Goal: Find specific fact: Find specific fact

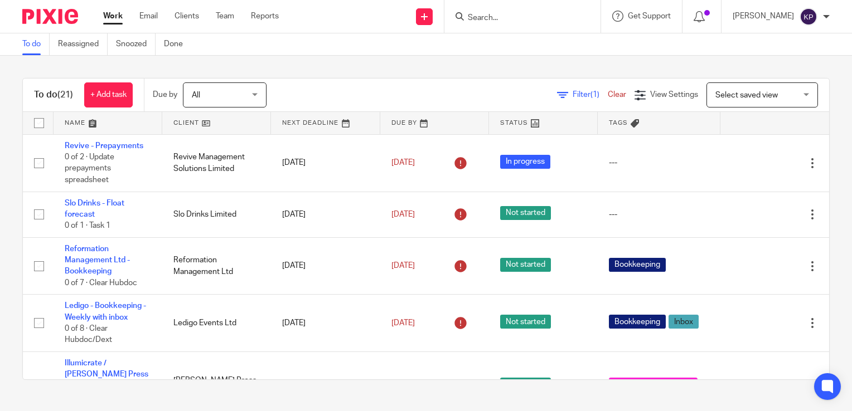
click at [526, 14] on input "Search" at bounding box center [517, 18] width 100 height 10
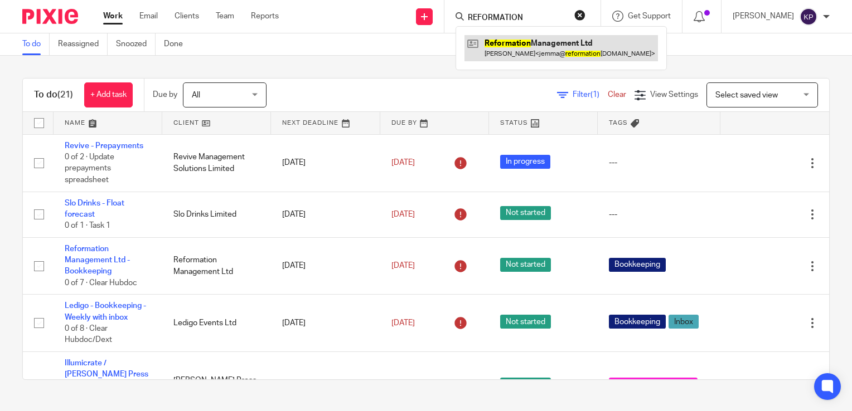
type input "REFORMATION"
click at [534, 39] on link at bounding box center [560, 48] width 193 height 26
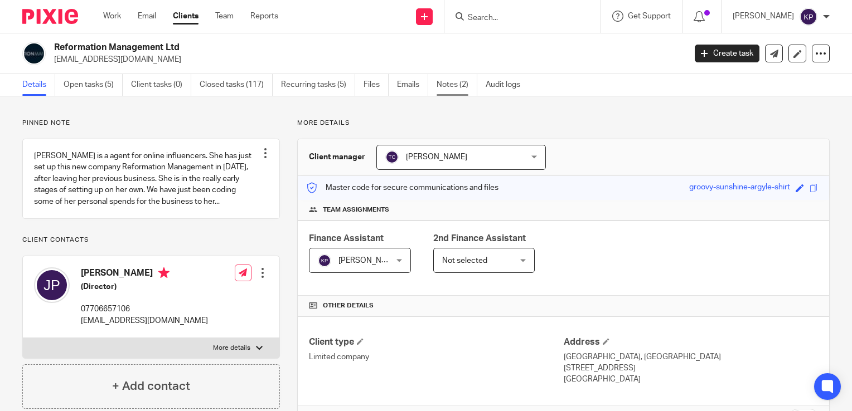
drag, startPoint x: 453, startPoint y: 85, endPoint x: 440, endPoint y: 95, distance: 16.7
click at [453, 85] on link "Notes (2)" at bounding box center [457, 85] width 41 height 22
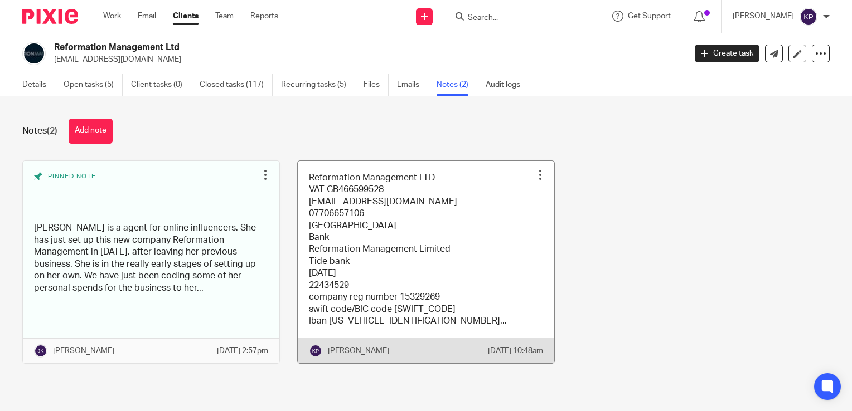
click at [436, 193] on link at bounding box center [426, 262] width 256 height 203
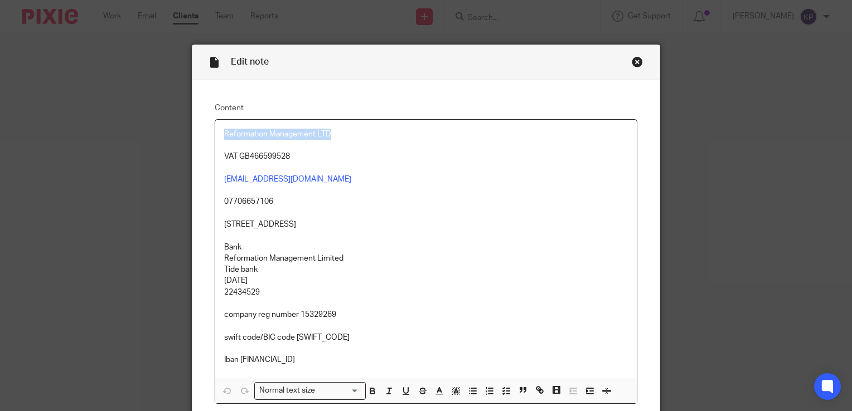
drag, startPoint x: 299, startPoint y: 142, endPoint x: 302, endPoint y: 120, distance: 21.3
click at [204, 137] on div "Content Reformation Management LTD VAT GB466599528 Jemma@Reformationmanagement.…" at bounding box center [425, 253] width 467 height 346
copy p "Reformation Management LTD"
click at [269, 293] on p "22434529" at bounding box center [426, 292] width 404 height 11
click at [395, 222] on p "Bank House, market square ,congleton , CW12 1ET" at bounding box center [426, 224] width 404 height 11
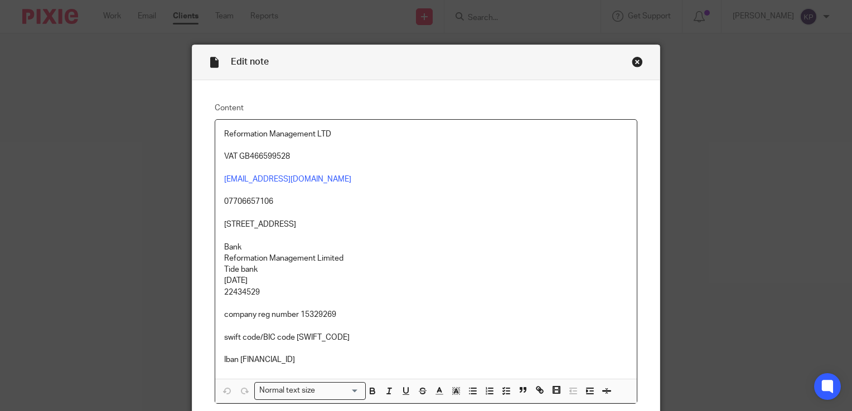
drag, startPoint x: 399, startPoint y: 224, endPoint x: 217, endPoint y: 228, distance: 182.3
click at [217, 228] on div "Reformation Management LTD VAT GB466599528 Jemma@Reformationmanagement.com 0770…" at bounding box center [425, 250] width 421 height 260
copy p "Bank House, market square ,congleton , CW12 1ET"
drag, startPoint x: 273, startPoint y: 201, endPoint x: 221, endPoint y: 202, distance: 52.4
click at [224, 202] on p "07706657106" at bounding box center [426, 201] width 404 height 11
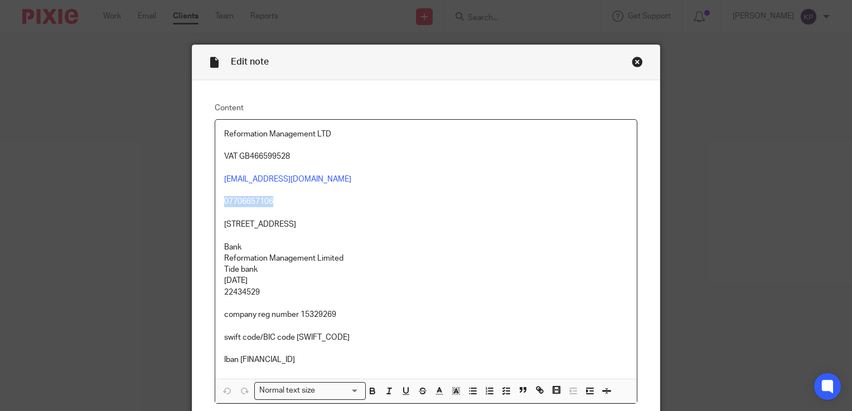
copy p "07706657106"
click at [334, 255] on p "Reformation Management Limited" at bounding box center [426, 258] width 404 height 11
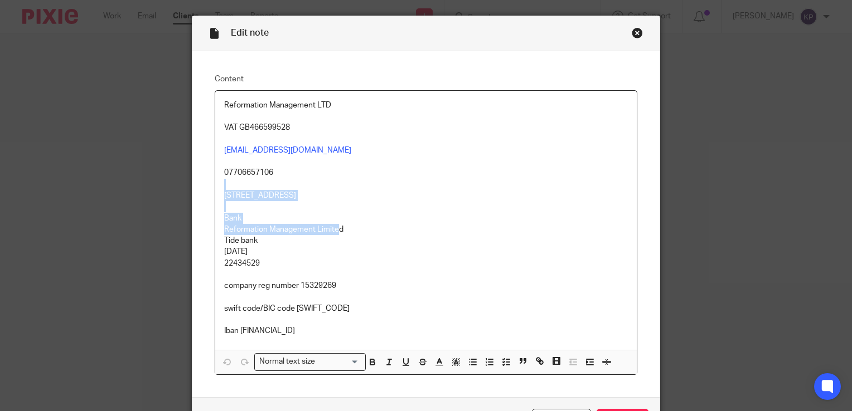
scroll to position [56, 0]
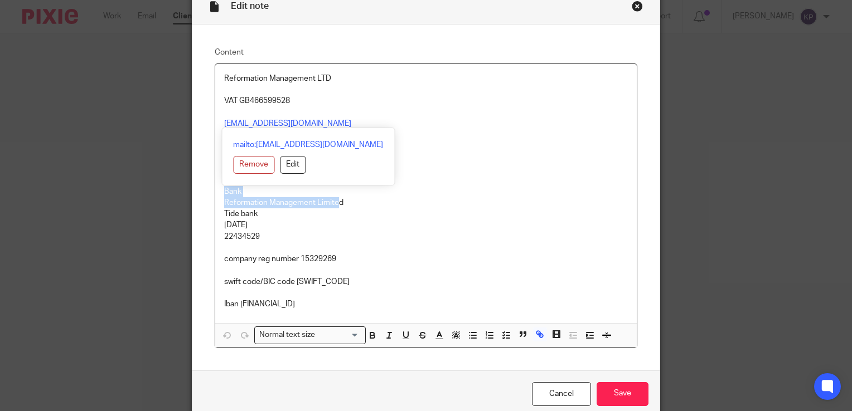
drag, startPoint x: 359, startPoint y: 123, endPoint x: 214, endPoint y: 119, distance: 145.0
click at [215, 119] on div "Reformation Management LTD VAT GB466599528 Jemma@Reformationmanagement.com 0770…" at bounding box center [425, 194] width 421 height 260
copy link "Jemma@Reformationmanagement.com"
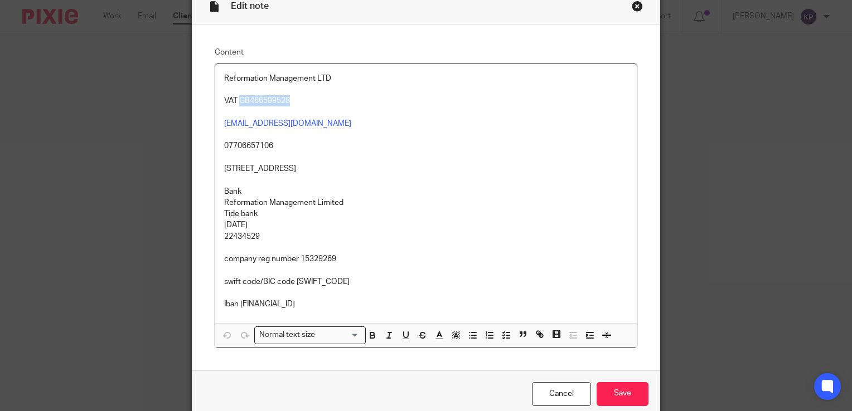
drag, startPoint x: 289, startPoint y: 101, endPoint x: 234, endPoint y: 101, distance: 54.6
click at [234, 101] on p "VAT GB466599528" at bounding box center [426, 100] width 404 height 11
copy p "GB466599528"
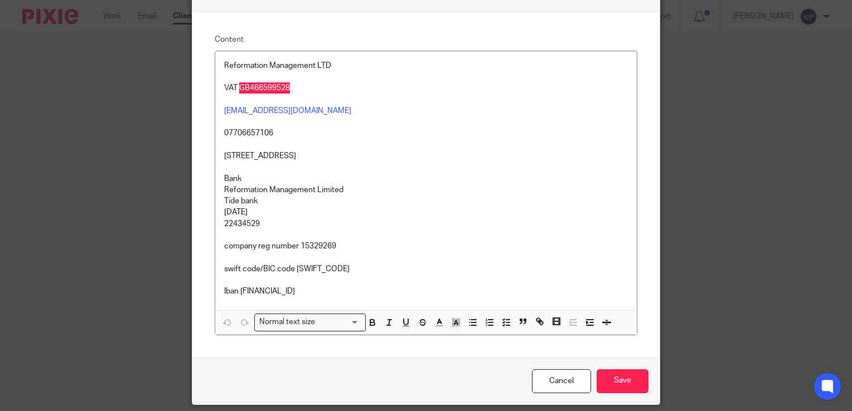
scroll to position [105, 0]
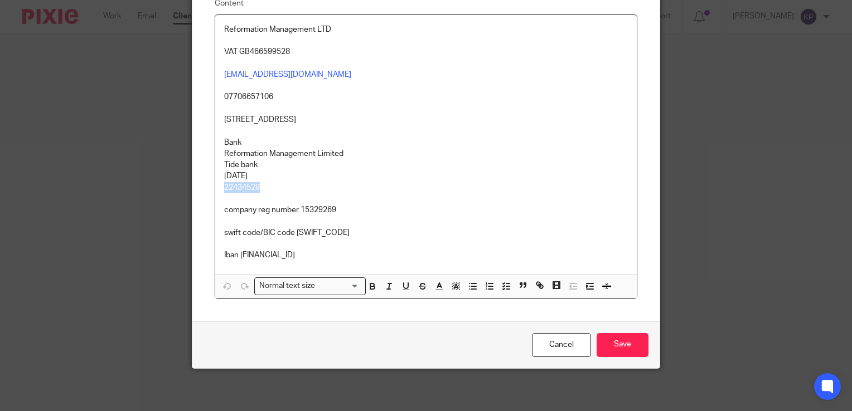
drag, startPoint x: 257, startPoint y: 188, endPoint x: 220, endPoint y: 192, distance: 37.6
click at [224, 192] on p "22434529" at bounding box center [426, 187] width 404 height 11
copy p "22434529"
drag, startPoint x: 251, startPoint y: 175, endPoint x: 221, endPoint y: 175, distance: 30.1
click at [224, 175] on p "04-06-05" at bounding box center [426, 176] width 404 height 11
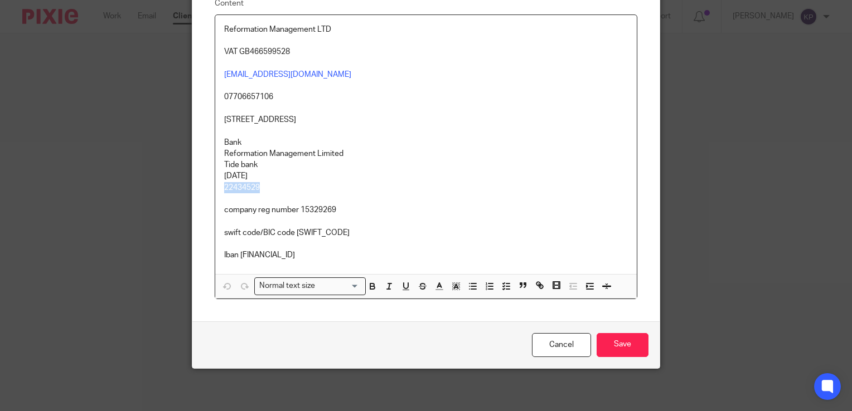
copy p "04-06-05"
drag, startPoint x: 332, startPoint y: 229, endPoint x: 294, endPoint y: 231, distance: 37.9
click at [294, 231] on p "swift code/BIC code CLRBGB22" at bounding box center [426, 227] width 404 height 23
copy p "CLRBGB22"
drag, startPoint x: 338, startPoint y: 255, endPoint x: 236, endPoint y: 256, distance: 102.0
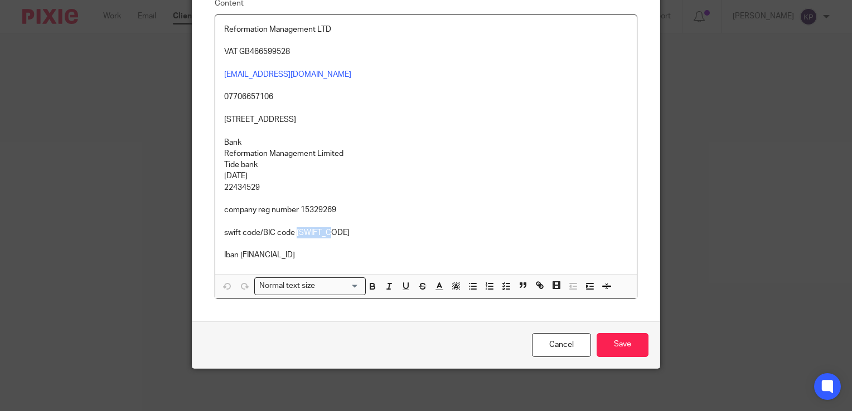
click at [236, 256] on p "Iban GB90CLRB04060522434529" at bounding box center [426, 255] width 404 height 11
copy p "GB90CLRB04060522434529"
